Goal: Entertainment & Leisure: Consume media (video, audio)

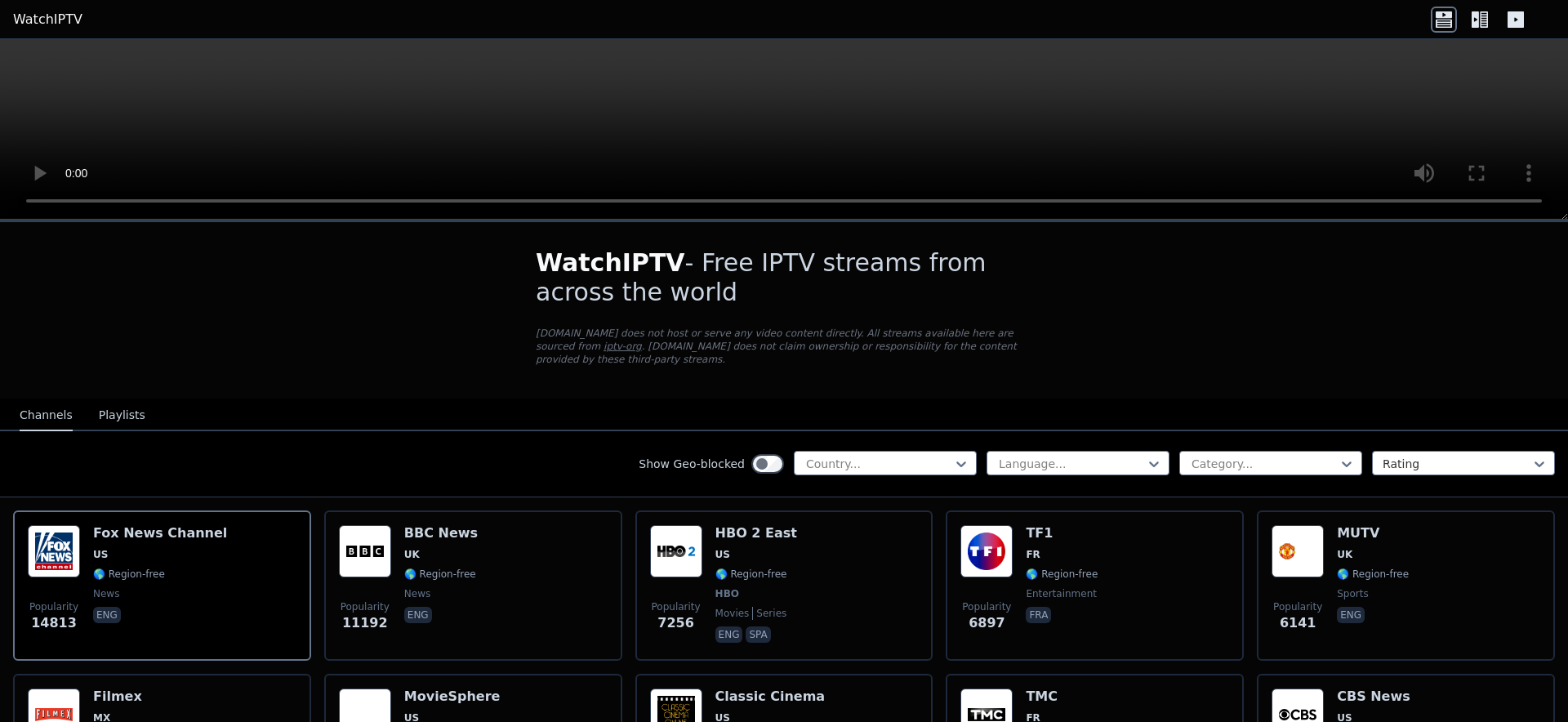
click at [1332, 465] on div "Show Geo-blocked Country... Language... Category... Rating" at bounding box center [784, 464] width 1568 height 66
click at [1333, 458] on div at bounding box center [1264, 464] width 148 height 17
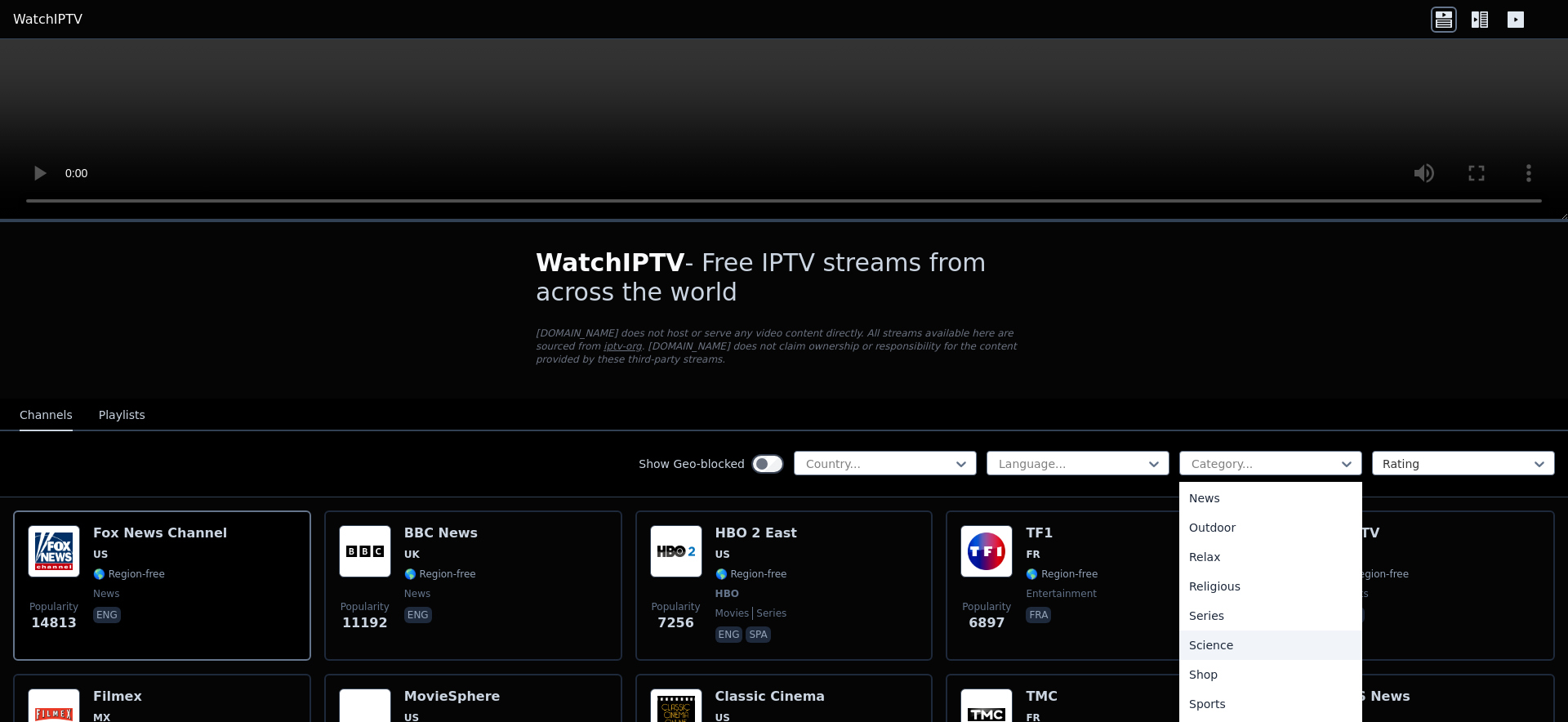
scroll to position [556, 0]
click at [1280, 636] on div "Sports" at bounding box center [1270, 650] width 183 height 29
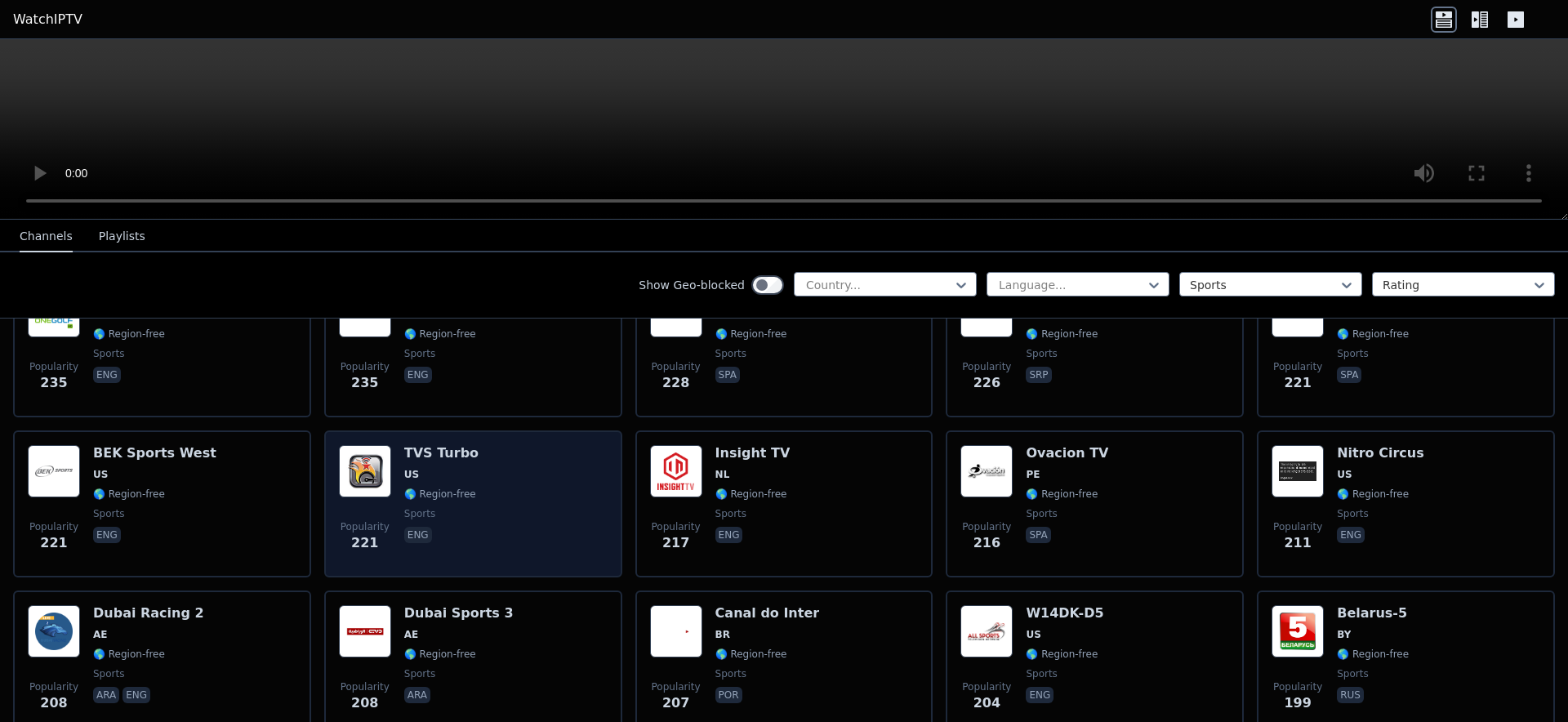
scroll to position [1863, 0]
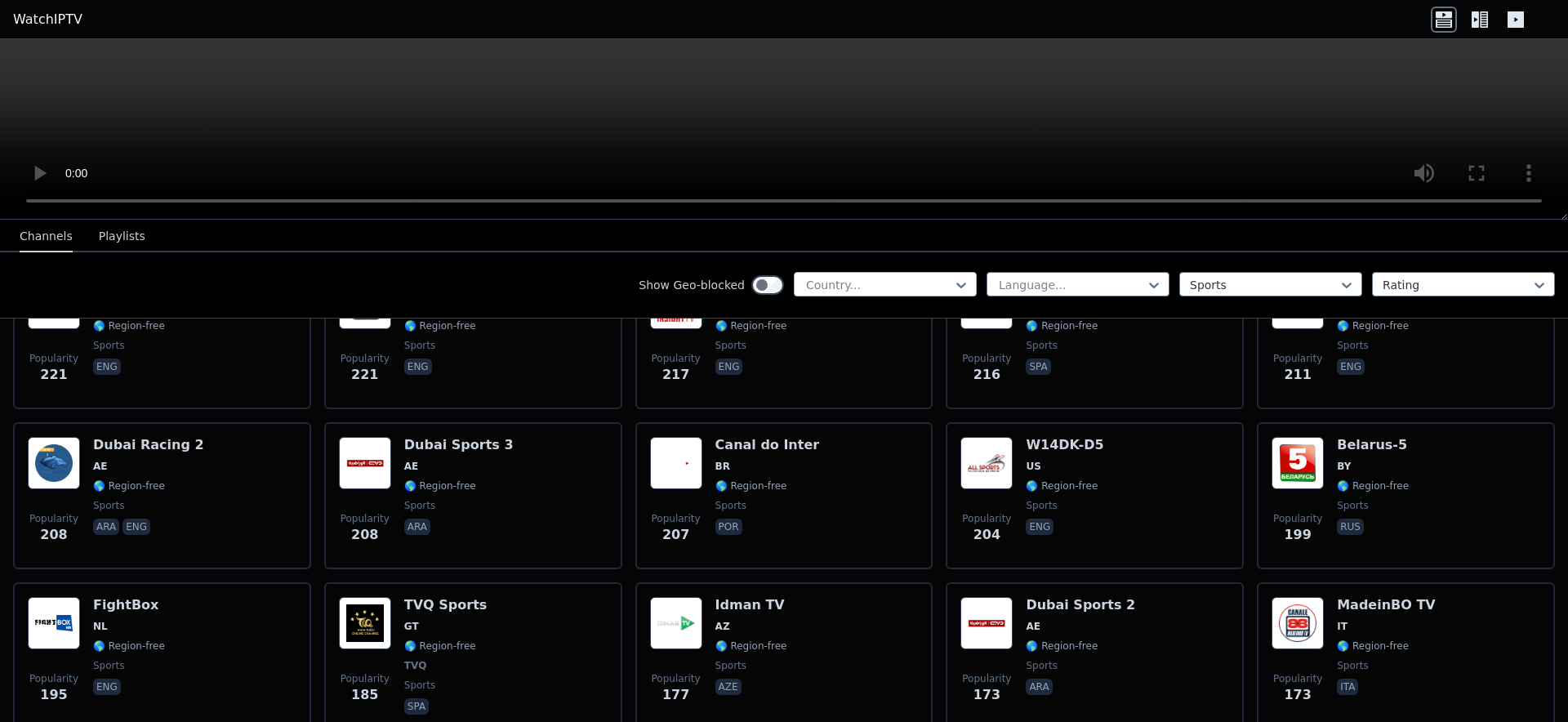
click at [910, 278] on div at bounding box center [878, 285] width 148 height 17
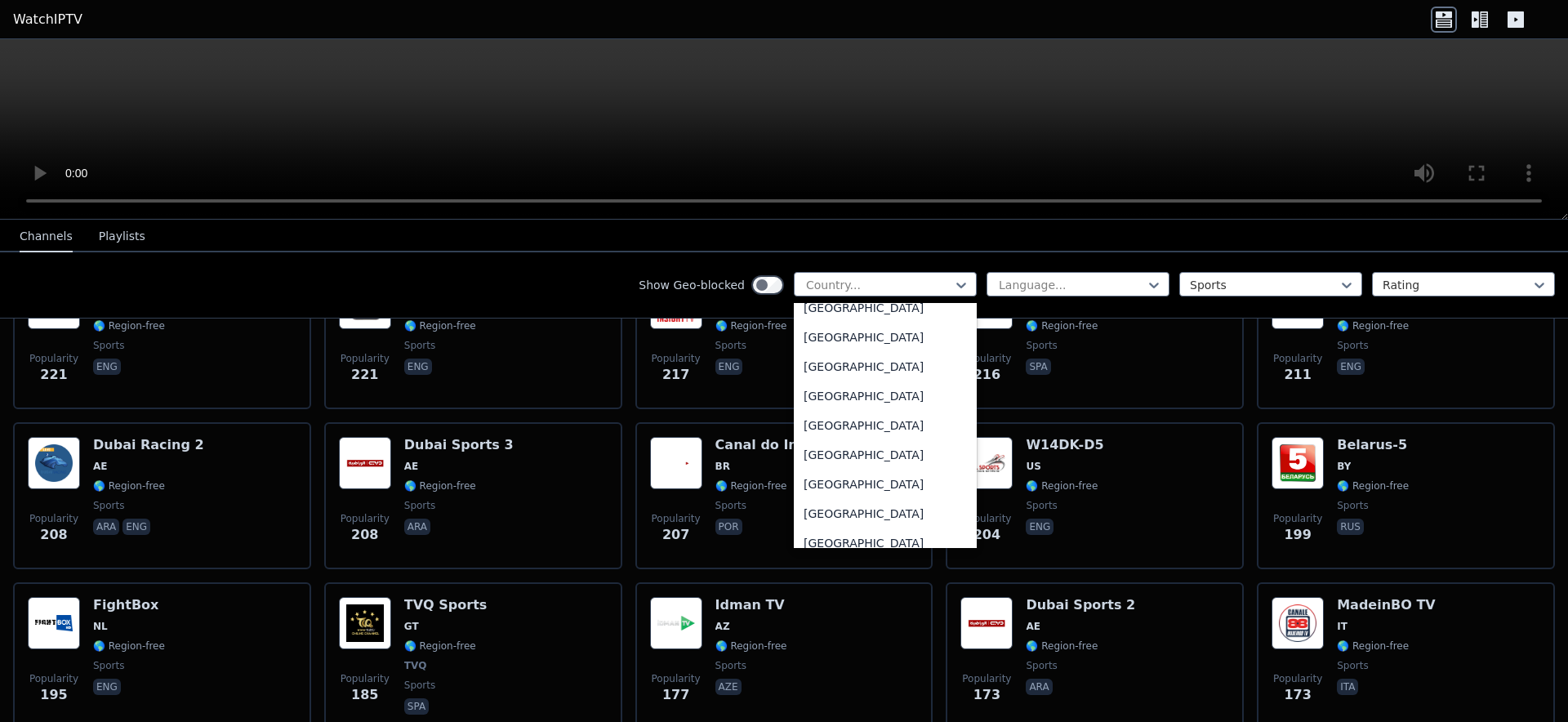
scroll to position [5776, 0]
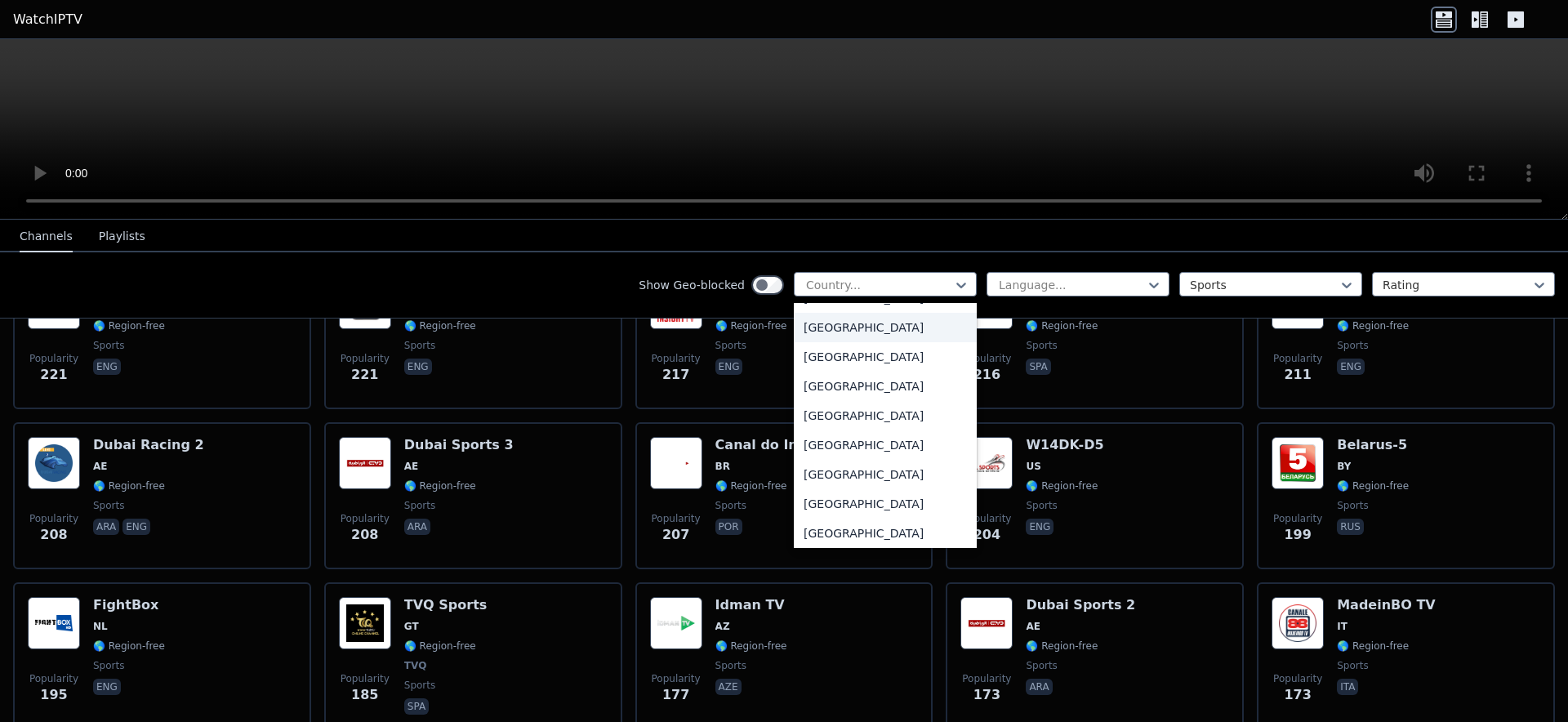
click at [874, 331] on div "[GEOGRAPHIC_DATA]" at bounding box center [885, 327] width 183 height 29
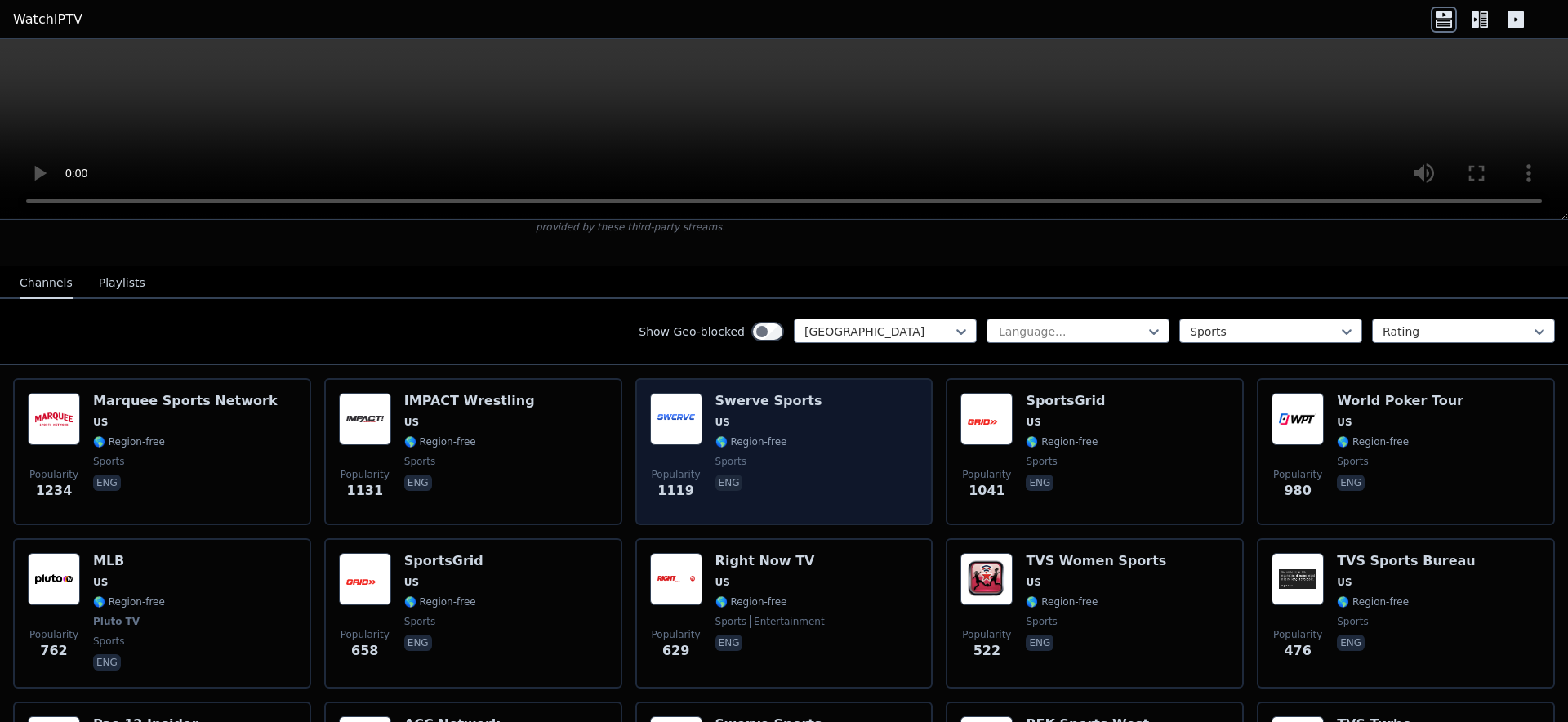
scroll to position [83, 0]
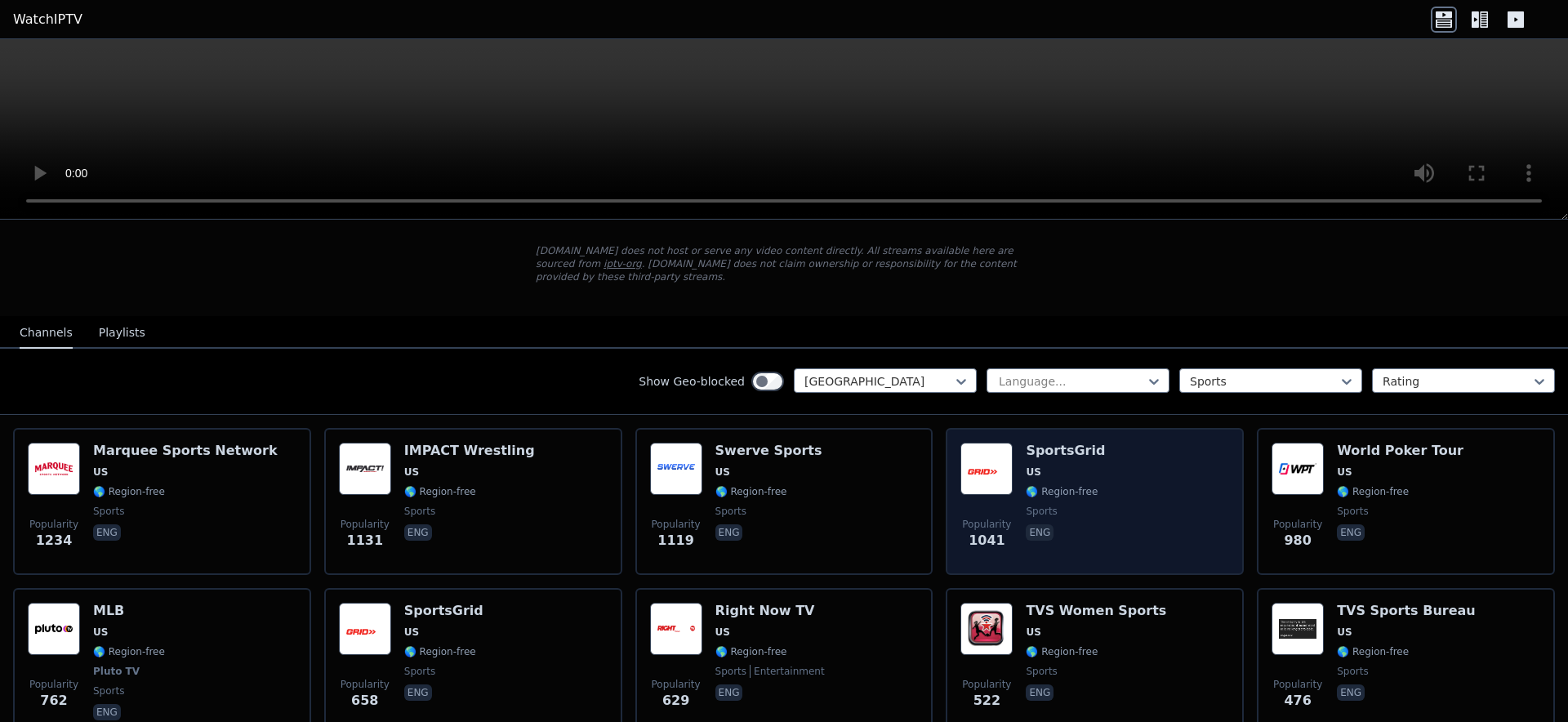
click at [1155, 466] on div "Popularity 1041 SportsGrid US 🌎 Region-free sports eng" at bounding box center [1095, 502] width 269 height 118
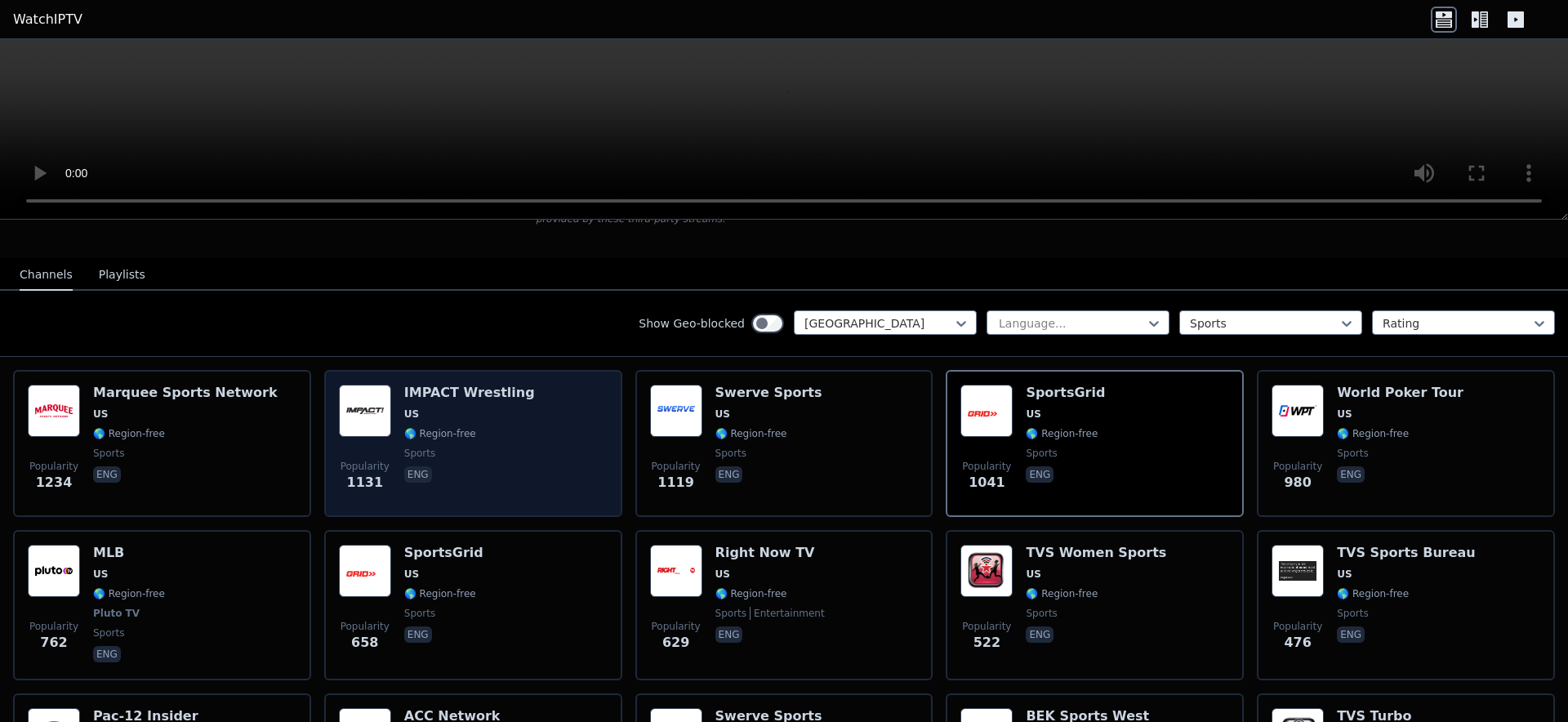
scroll to position [0, 0]
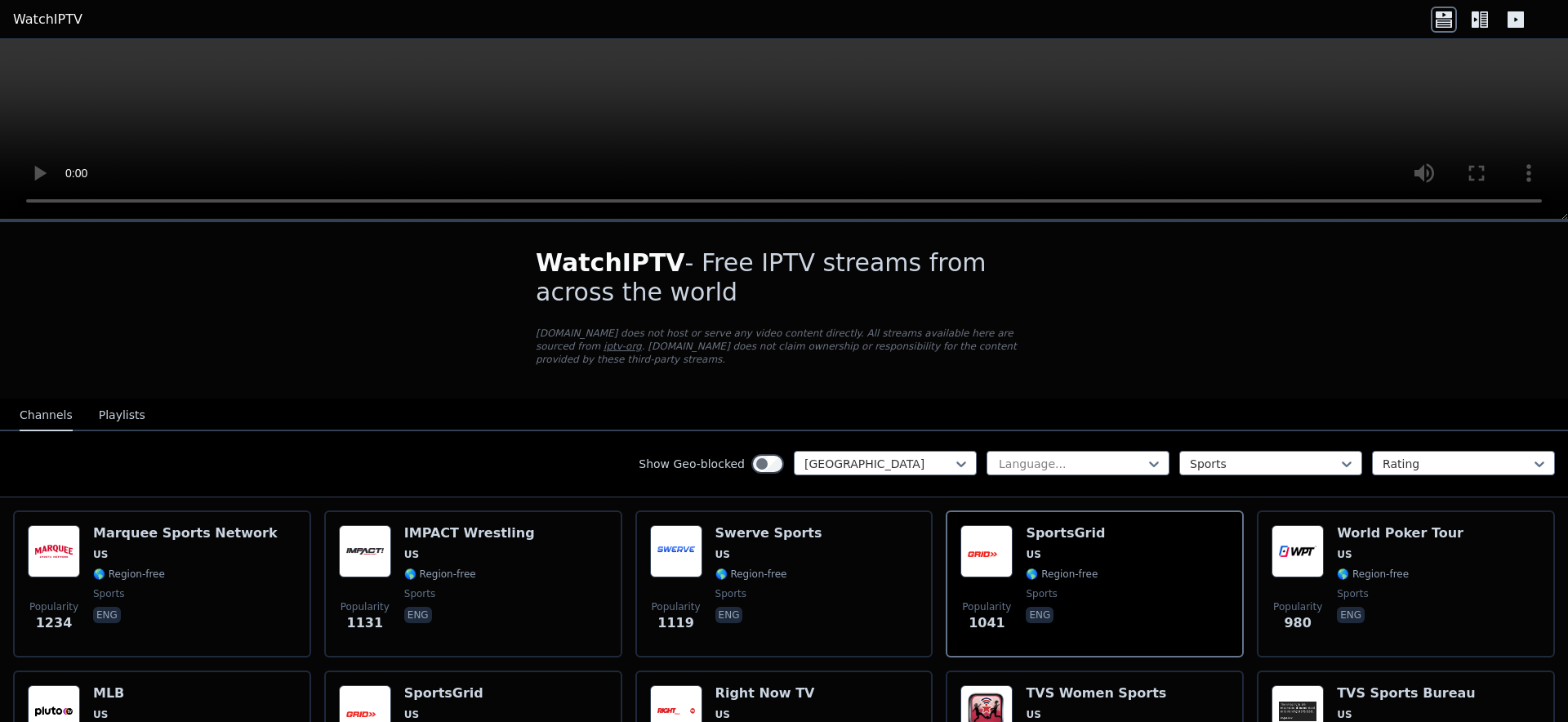
click at [128, 401] on button "Playlists" at bounding box center [122, 415] width 47 height 31
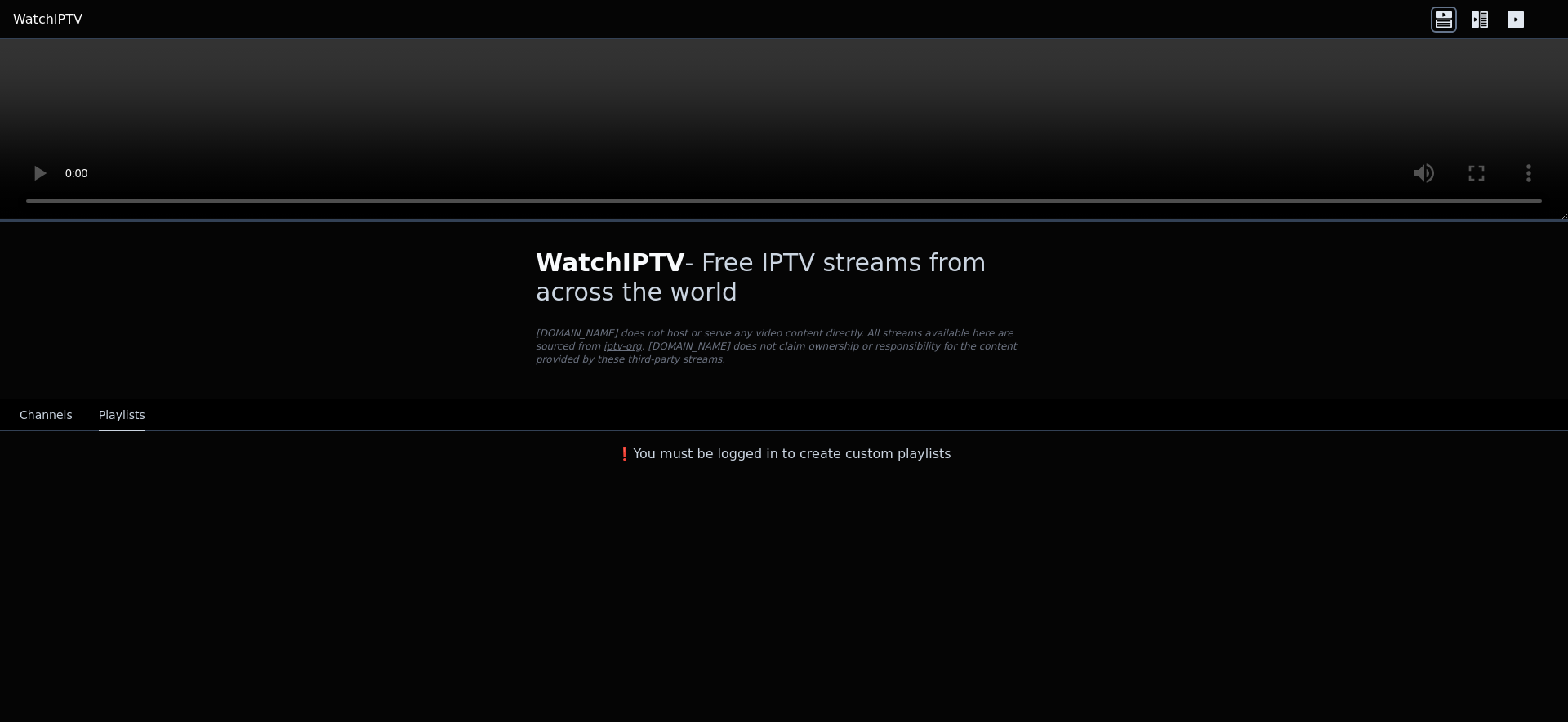
click at [61, 401] on button "Channels" at bounding box center [46, 415] width 53 height 31
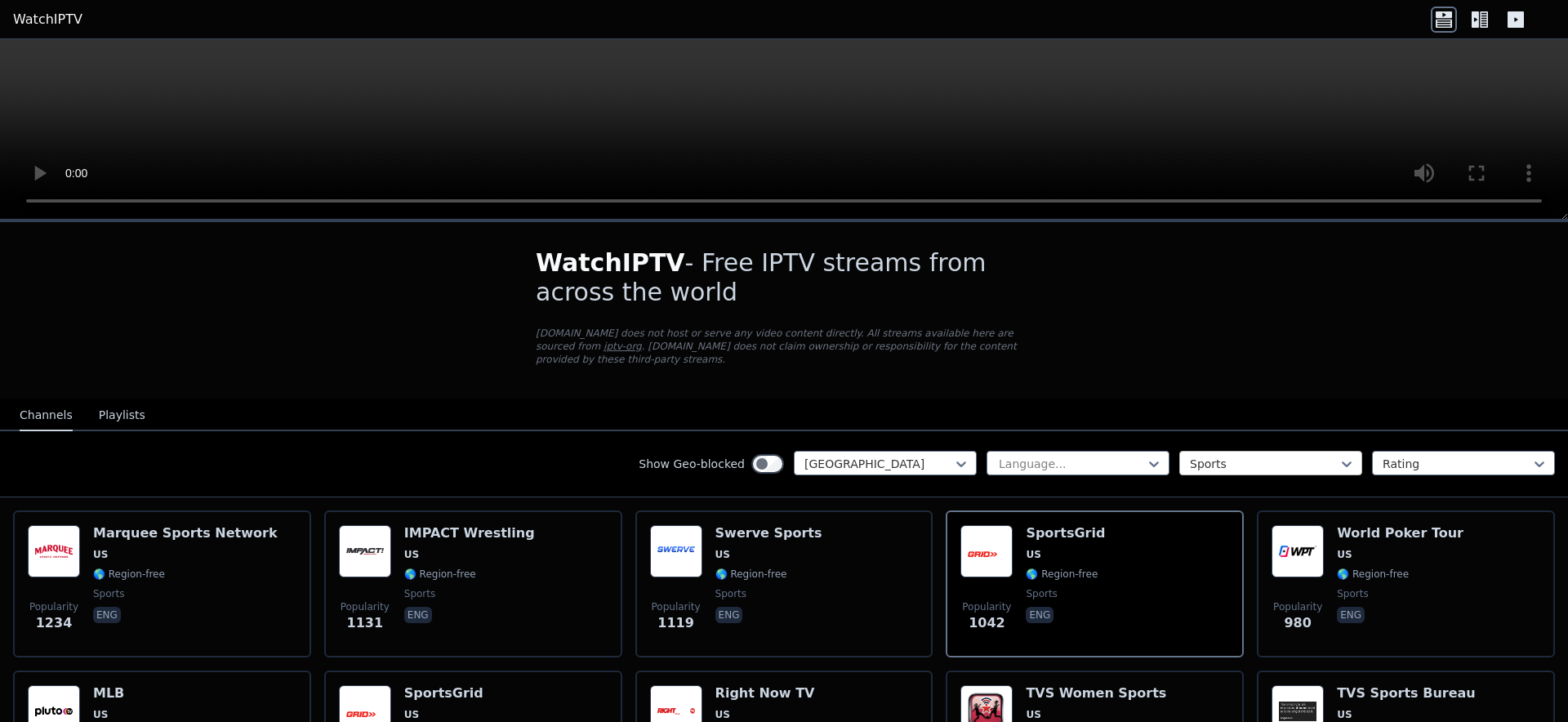
click at [1234, 456] on div at bounding box center [1264, 464] width 148 height 17
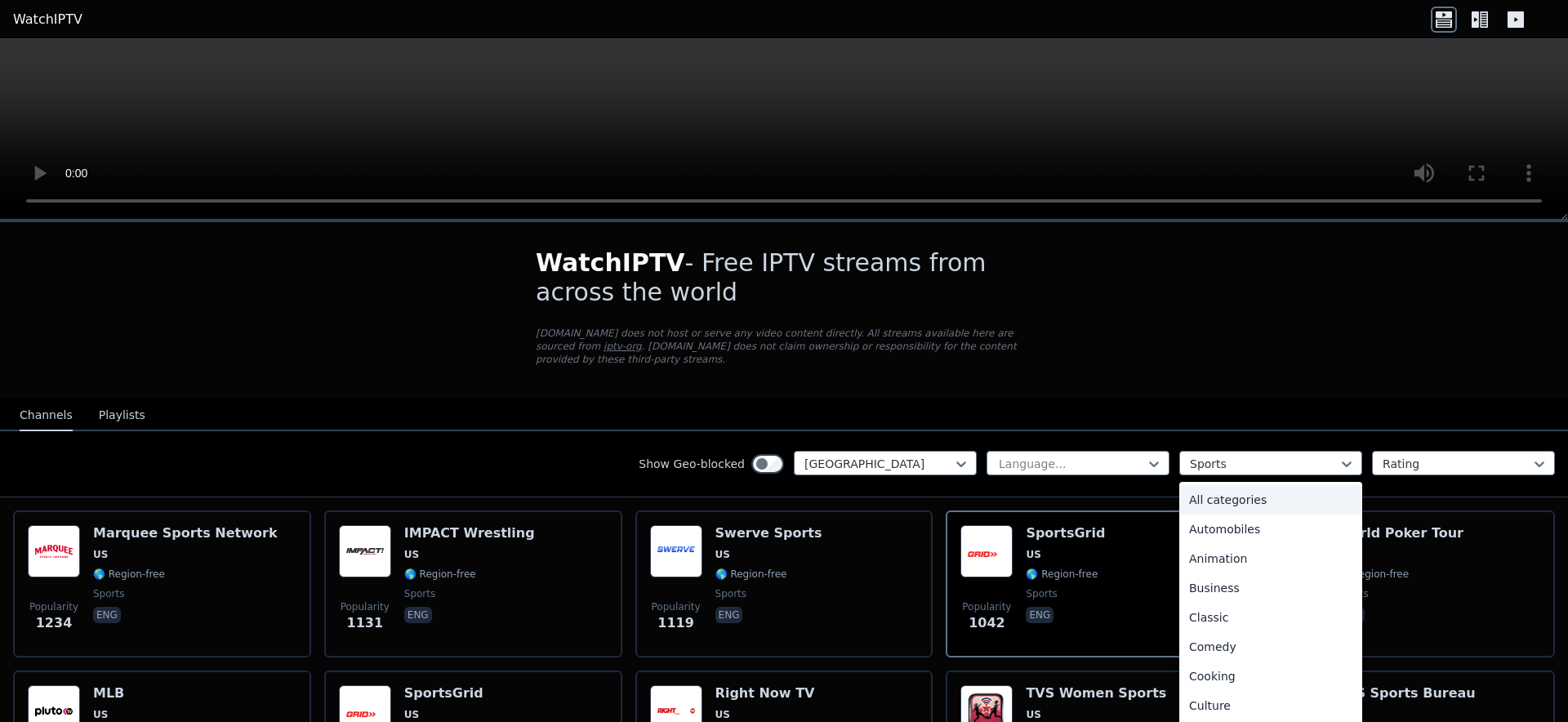
click at [1260, 491] on div "All categories" at bounding box center [1270, 500] width 183 height 29
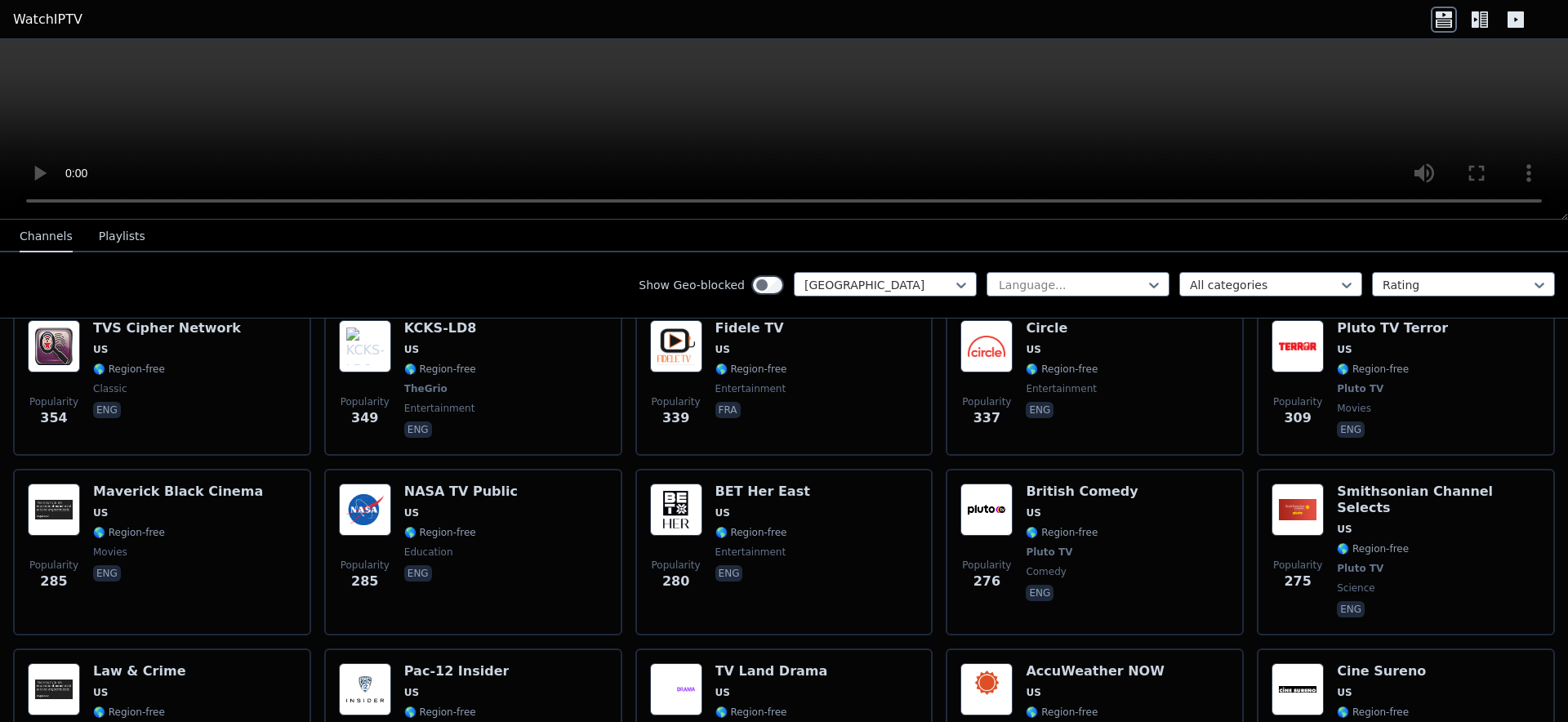
scroll to position [2888, 0]
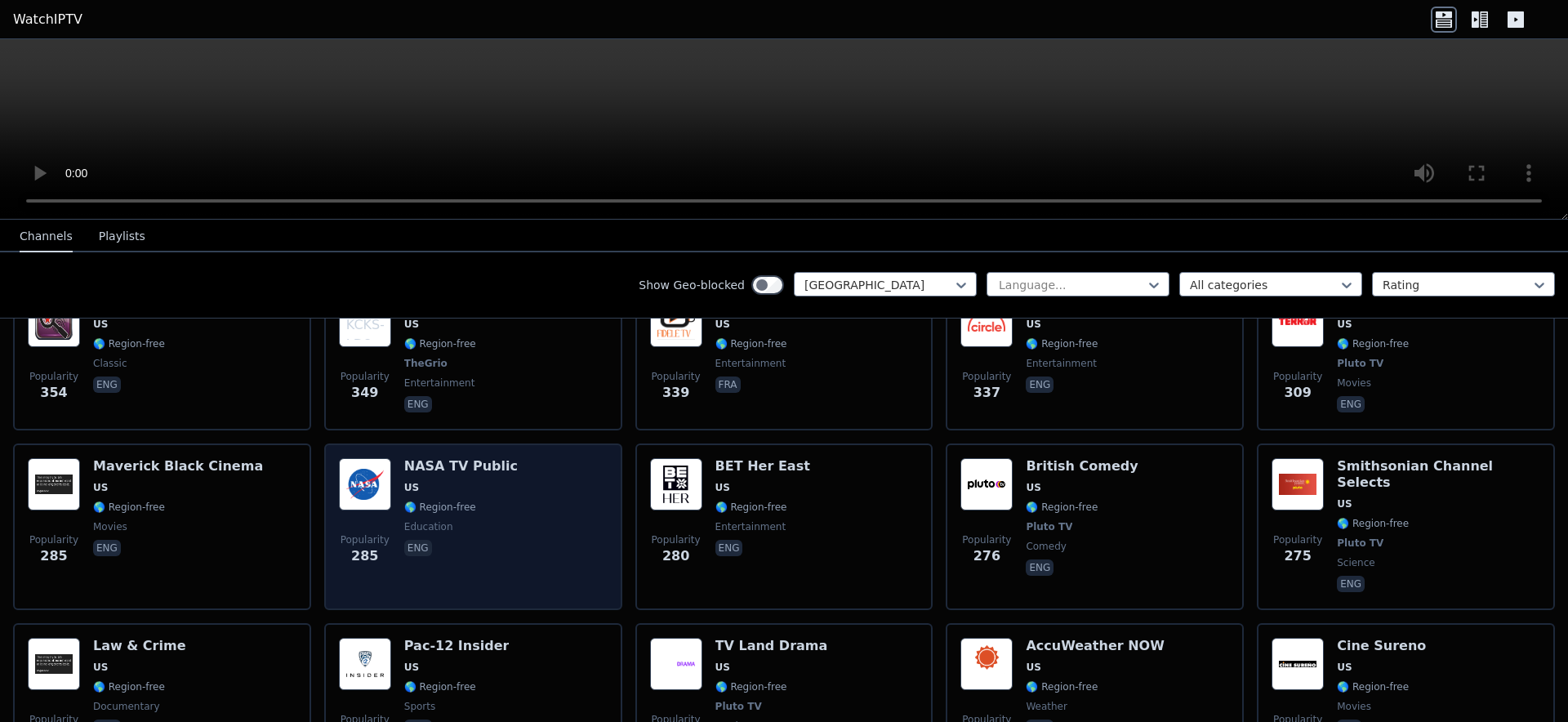
click at [546, 458] on div "Popularity 285 NASA TV Public US 🌎 Region-free education eng" at bounding box center [473, 527] width 269 height 137
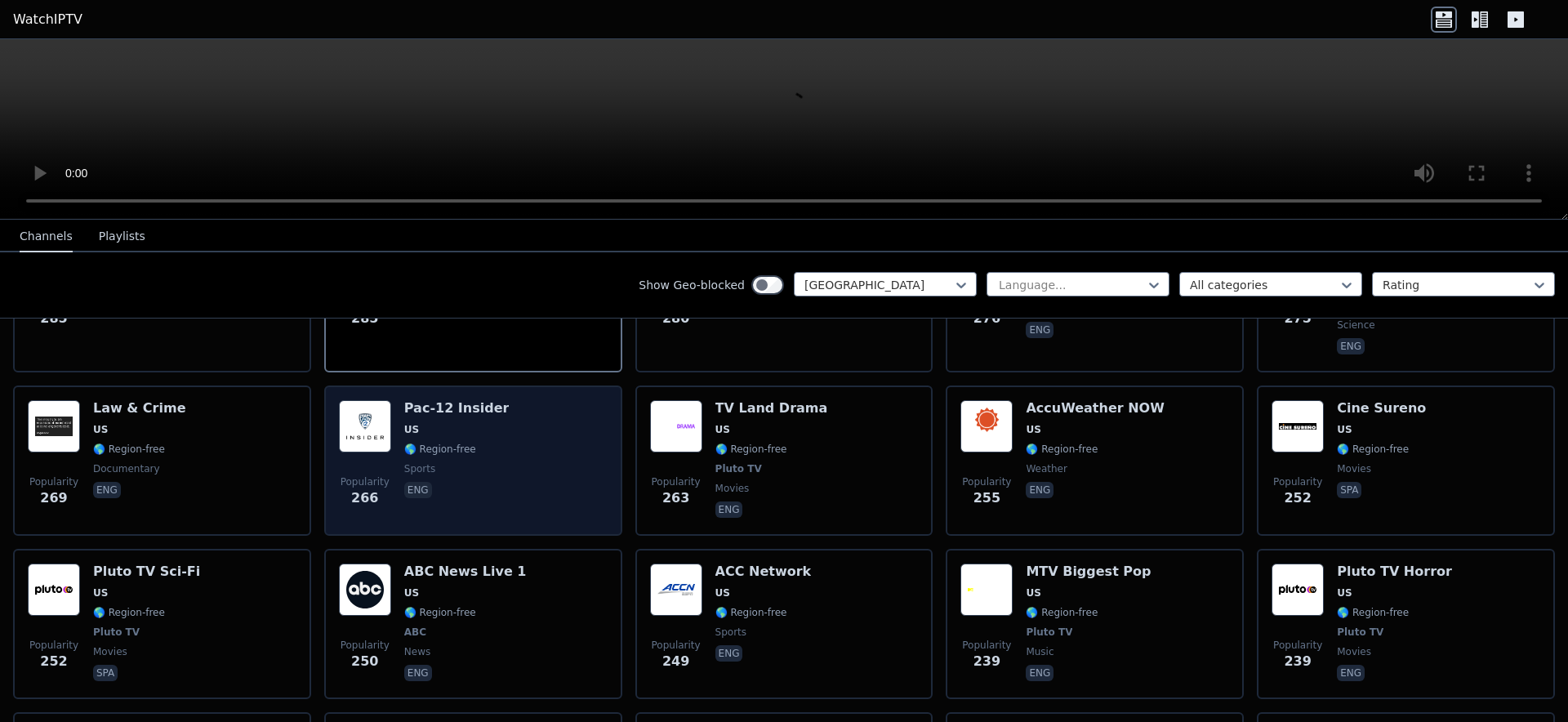
scroll to position [3167, 0]
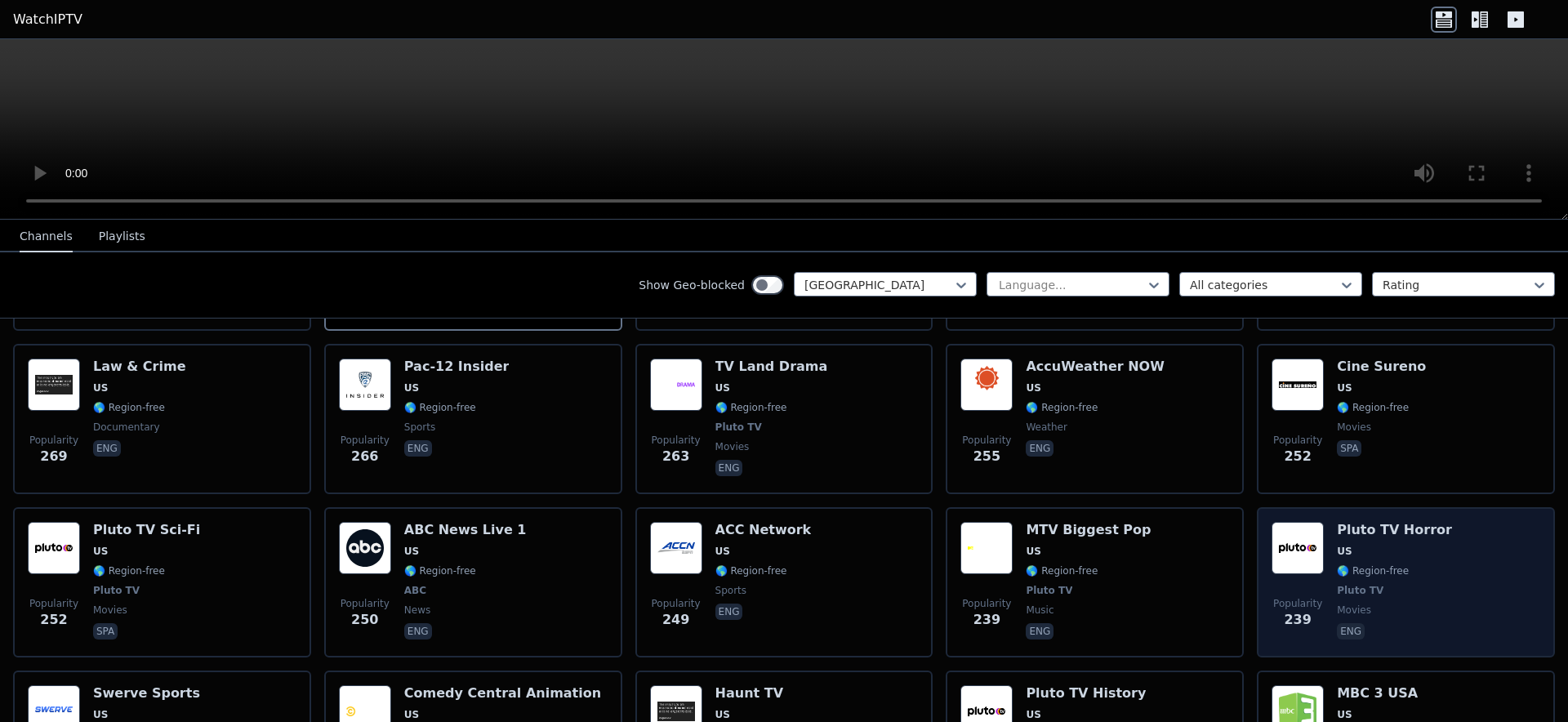
click at [1484, 522] on div "Popularity 239 Pluto TV Horror US 🌎 Region-free Pluto TV movies eng" at bounding box center [1406, 582] width 269 height 121
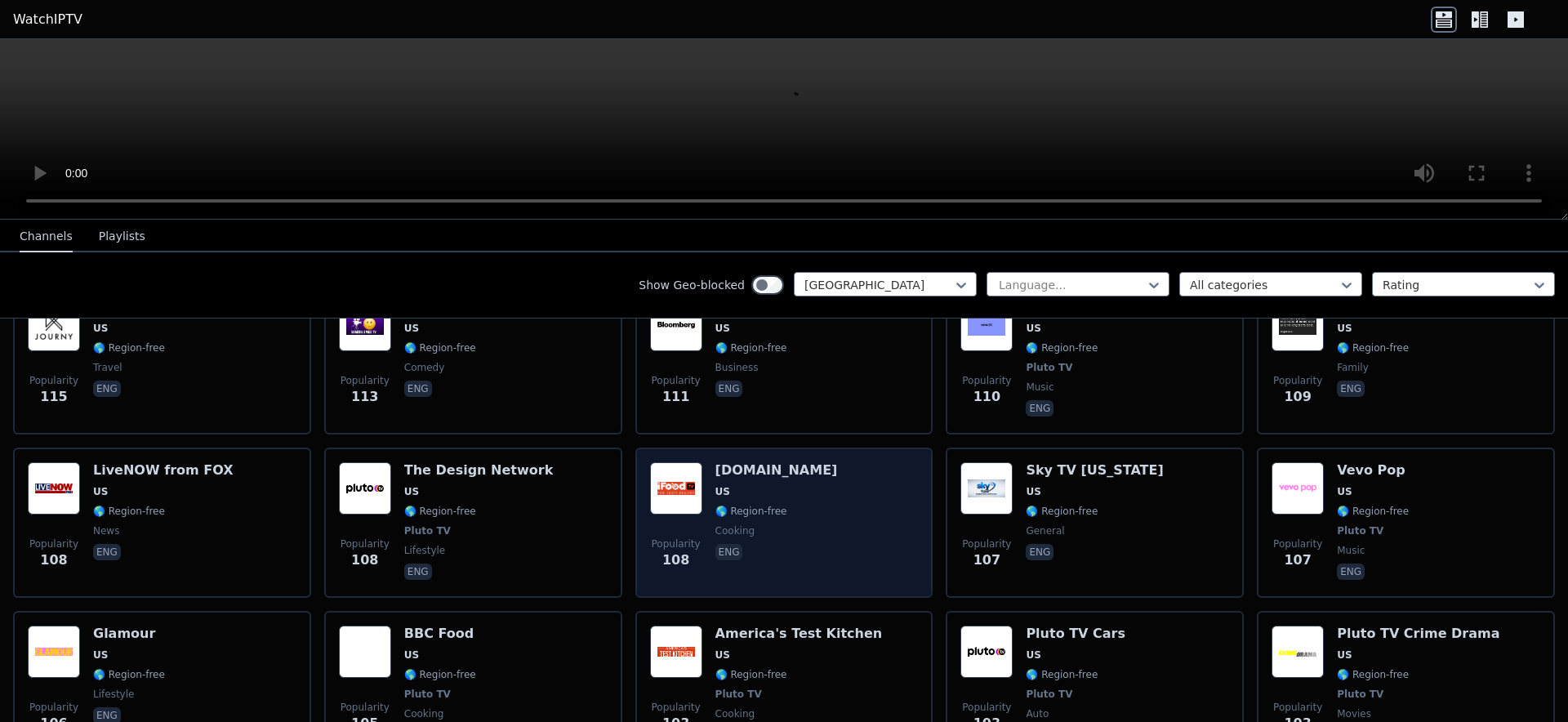
scroll to position [6800, 0]
